Goal: Information Seeking & Learning: Learn about a topic

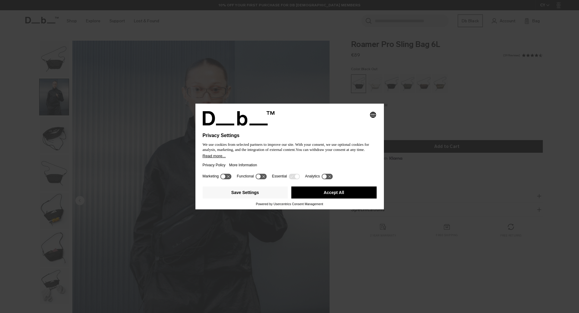
click at [331, 192] on button "Accept All" at bounding box center [333, 193] width 85 height 12
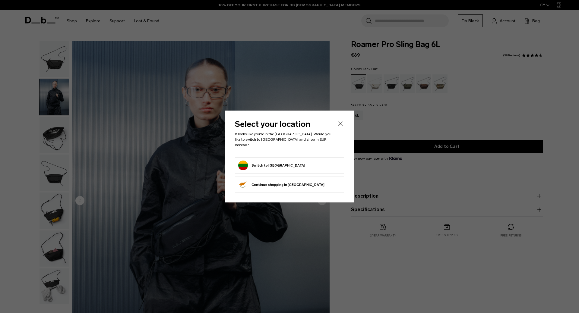
click at [265, 162] on button "Switch to [GEOGRAPHIC_DATA]" at bounding box center [271, 166] width 67 height 10
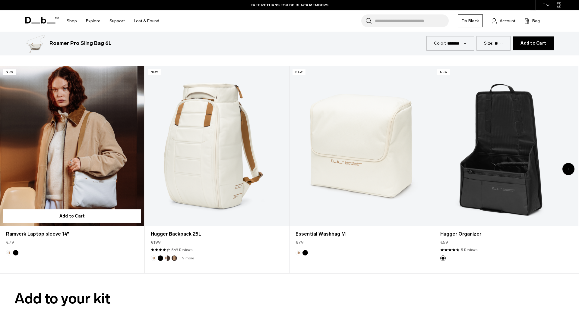
scroll to position [1107, 0]
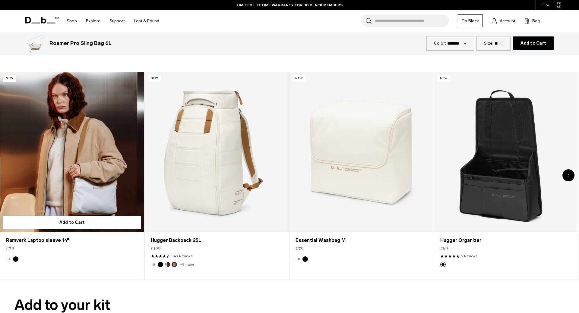
click at [109, 185] on link "Ramverk Laptop sleeve 14" at bounding box center [72, 152] width 144 height 160
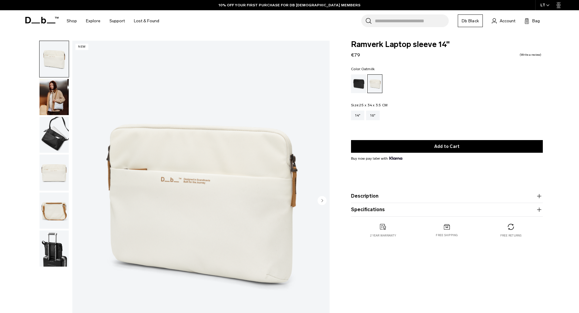
click at [53, 169] on img "button" at bounding box center [53, 173] width 29 height 36
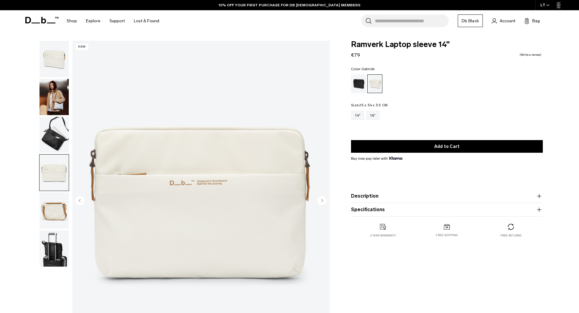
click at [61, 210] on img "button" at bounding box center [53, 211] width 29 height 36
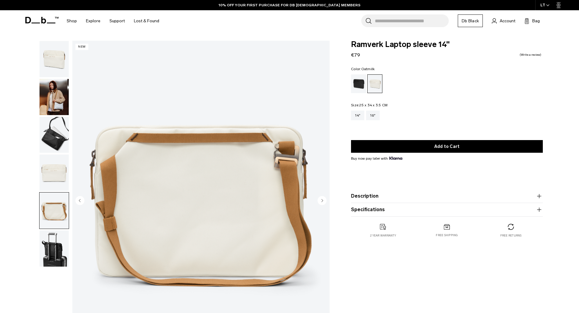
click at [58, 134] on img "button" at bounding box center [53, 135] width 29 height 36
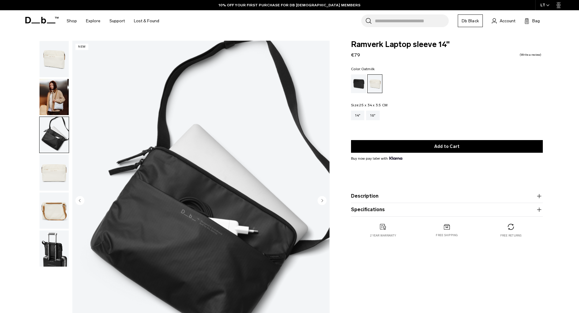
click at [61, 104] on img "button" at bounding box center [53, 97] width 29 height 36
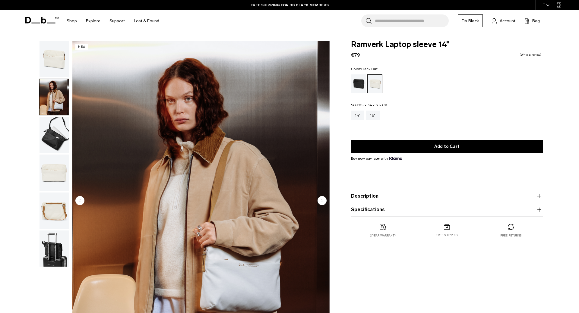
click at [358, 81] on div "Black Out" at bounding box center [358, 83] width 15 height 19
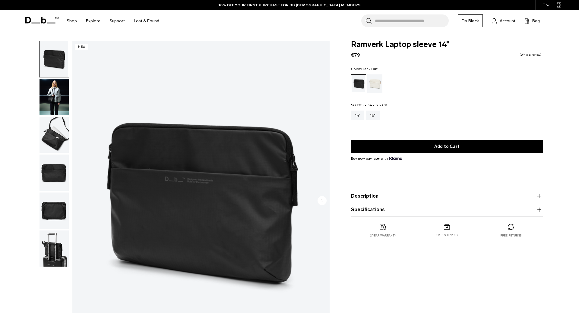
click at [46, 138] on img "button" at bounding box center [53, 135] width 29 height 36
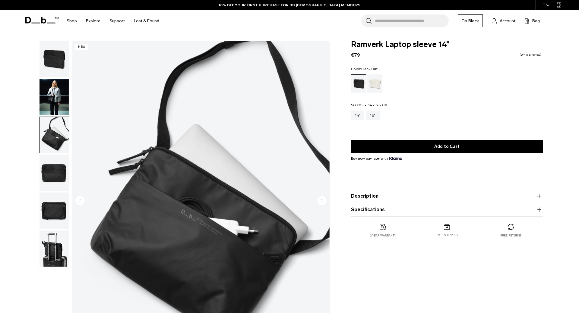
click at [53, 168] on img "button" at bounding box center [53, 173] width 29 height 36
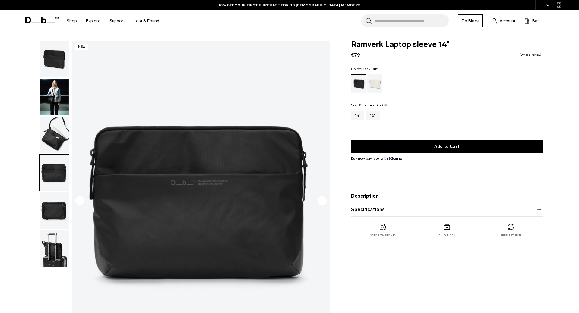
click at [56, 195] on img "button" at bounding box center [53, 211] width 29 height 36
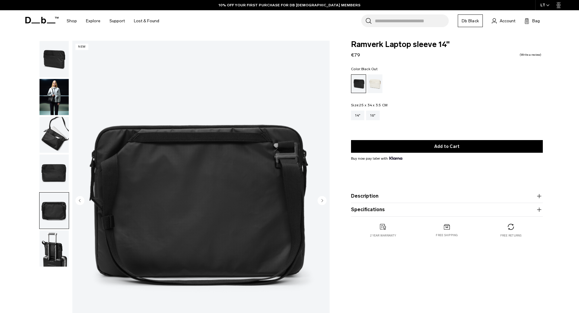
click at [57, 213] on img "button" at bounding box center [53, 211] width 29 height 36
click at [57, 245] on img "button" at bounding box center [53, 249] width 29 height 36
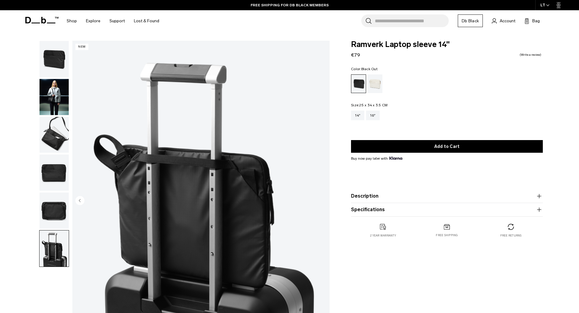
click at [54, 205] on img "button" at bounding box center [53, 211] width 29 height 36
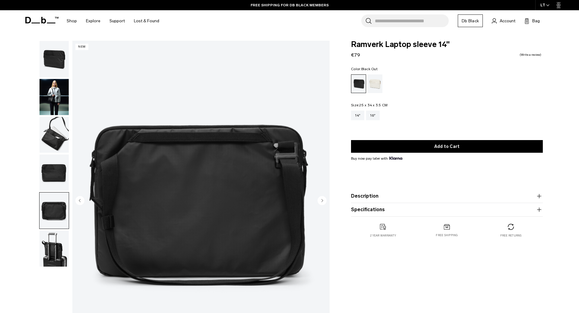
click at [51, 172] on img "button" at bounding box center [53, 173] width 29 height 36
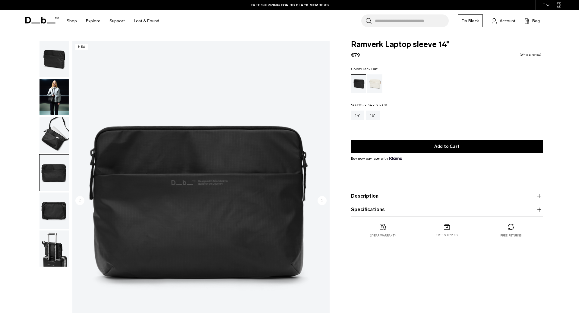
click at [50, 139] on img "button" at bounding box center [53, 135] width 29 height 36
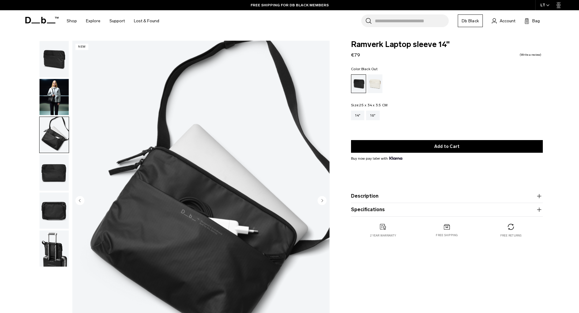
click at [55, 103] on img "button" at bounding box center [53, 97] width 29 height 36
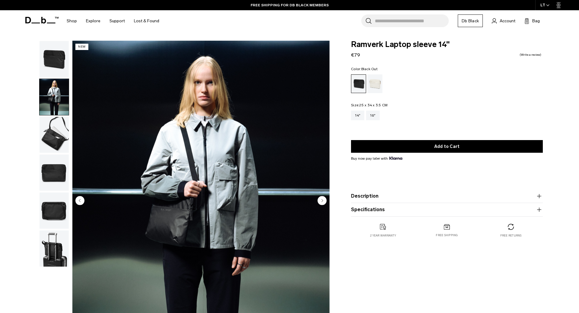
click at [52, 52] on img "button" at bounding box center [53, 59] width 29 height 36
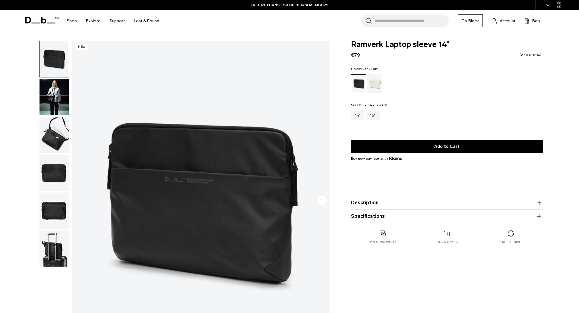
click at [383, 199] on product-accordion "Description A wearable laptop sleeve built for life on the move. Designed for c…" at bounding box center [447, 203] width 192 height 14
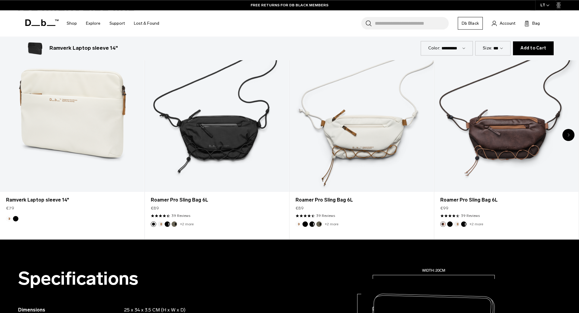
scroll to position [369, 0]
